Goal: Find specific page/section: Find specific page/section

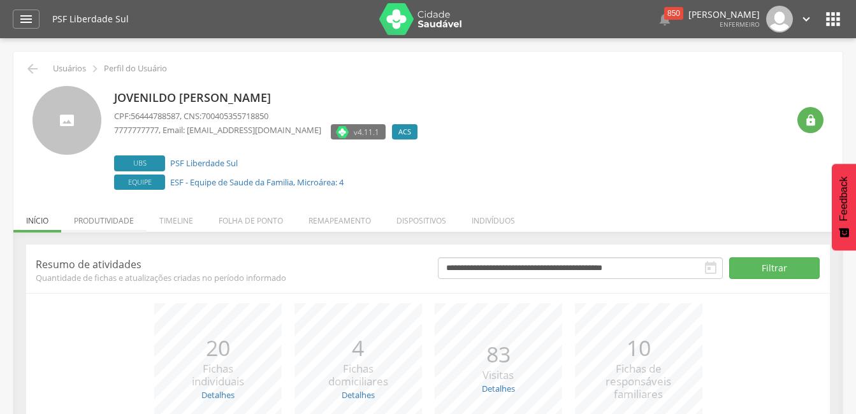
click at [111, 219] on li "Produtividade" at bounding box center [103, 218] width 85 height 30
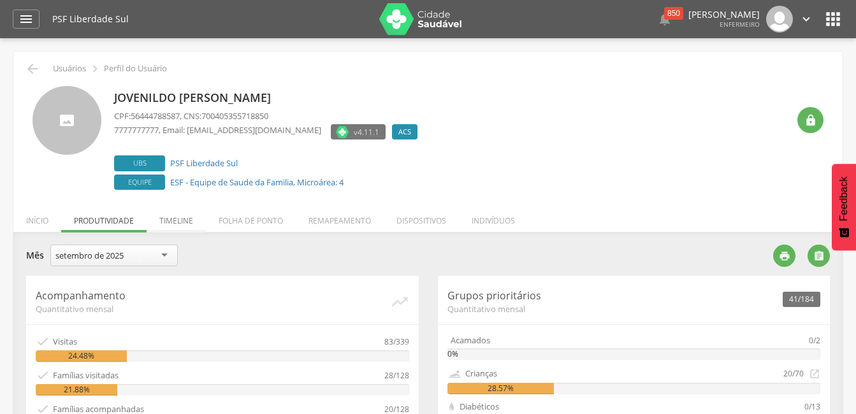
click at [169, 222] on li "Timeline" at bounding box center [176, 218] width 59 height 30
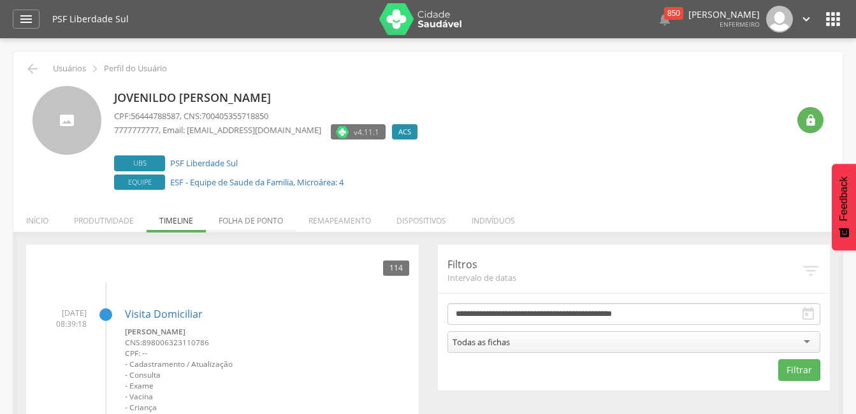
click at [236, 226] on li "Folha de ponto" at bounding box center [251, 218] width 90 height 30
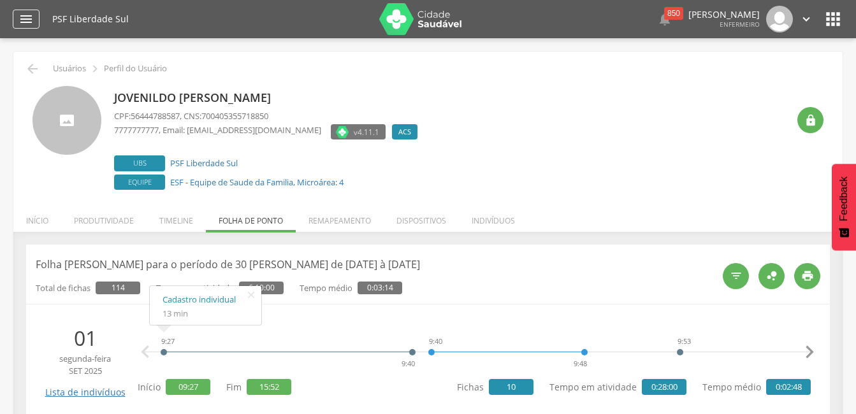
click at [24, 18] on icon "" at bounding box center [25, 18] width 15 height 15
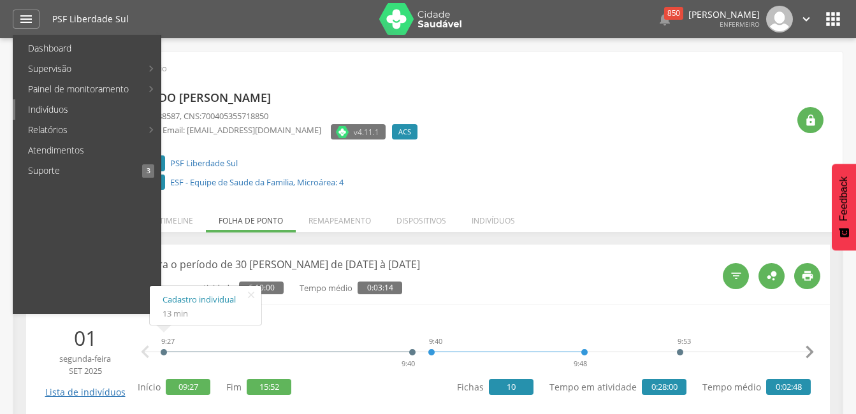
click at [46, 109] on link "Indivíduos" at bounding box center [87, 109] width 145 height 20
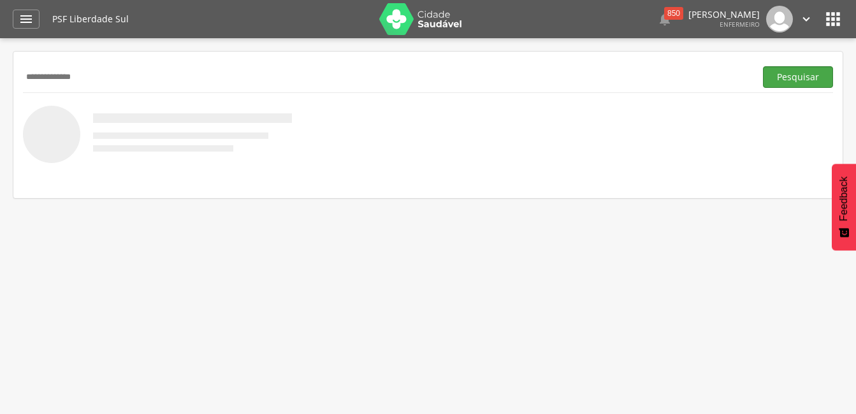
type input "**********"
click at [789, 79] on button "Pesquisar" at bounding box center [798, 77] width 70 height 22
